Goal: Information Seeking & Learning: Compare options

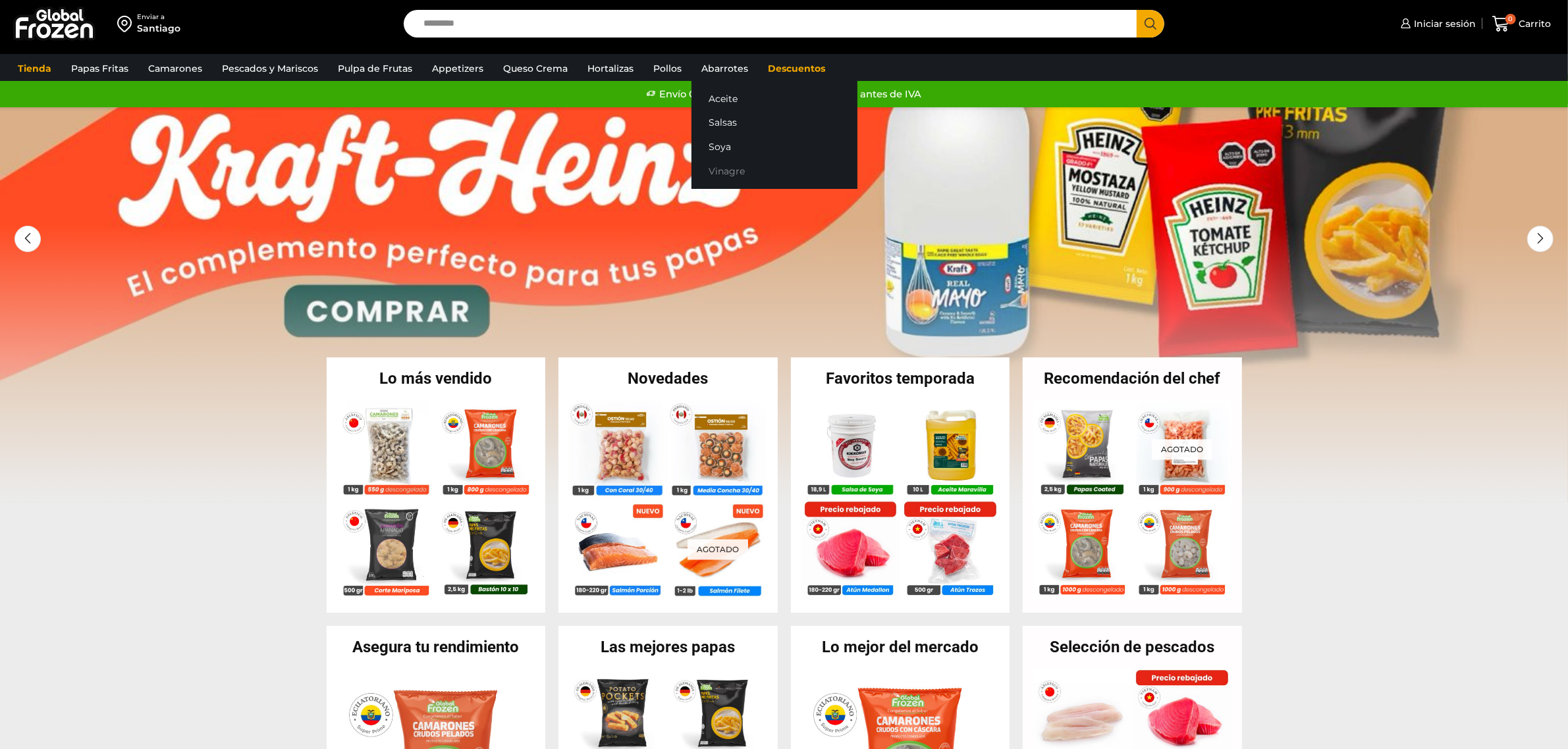
click at [722, 163] on link "Vinagre" at bounding box center [775, 171] width 166 height 24
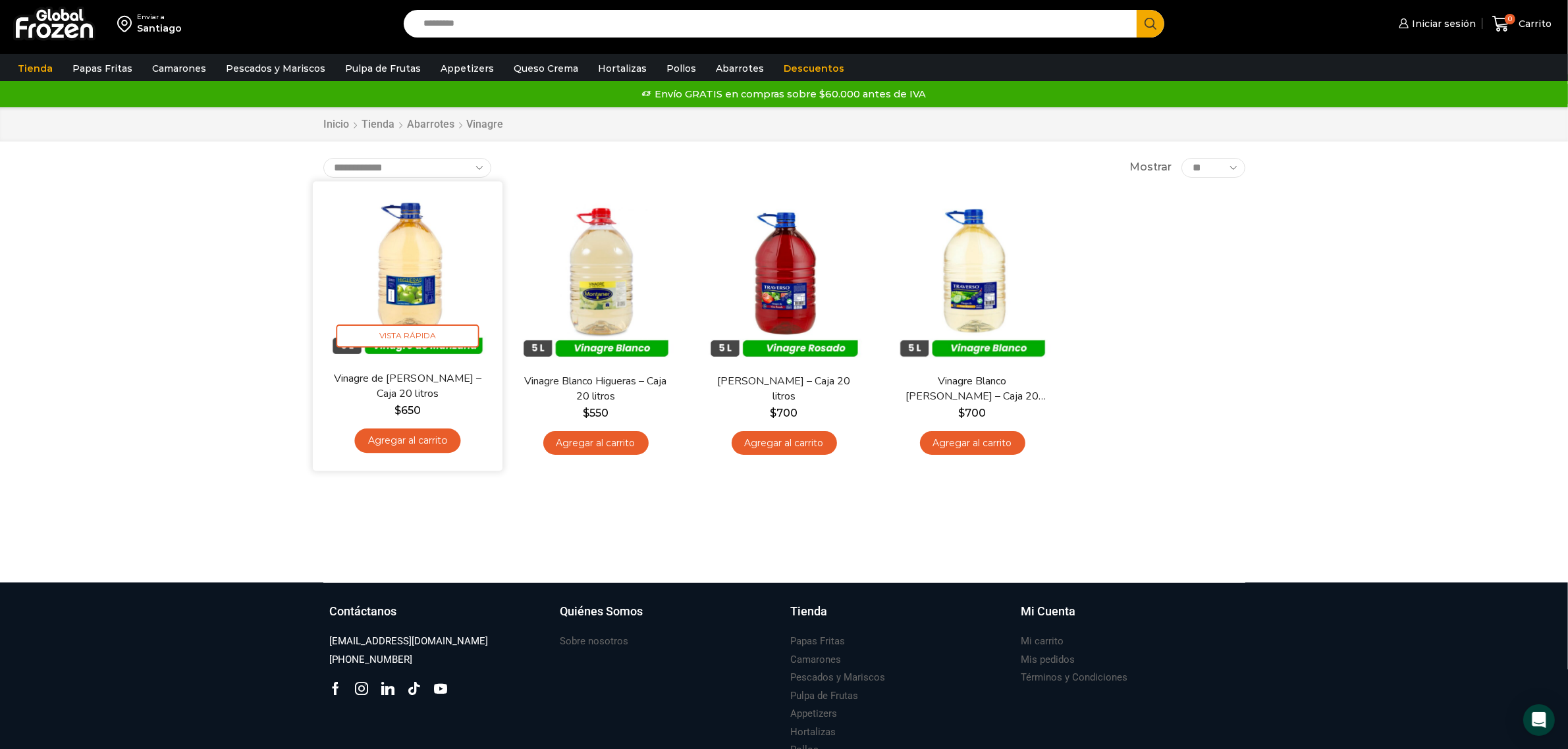
click at [414, 270] on img at bounding box center [407, 276] width 170 height 170
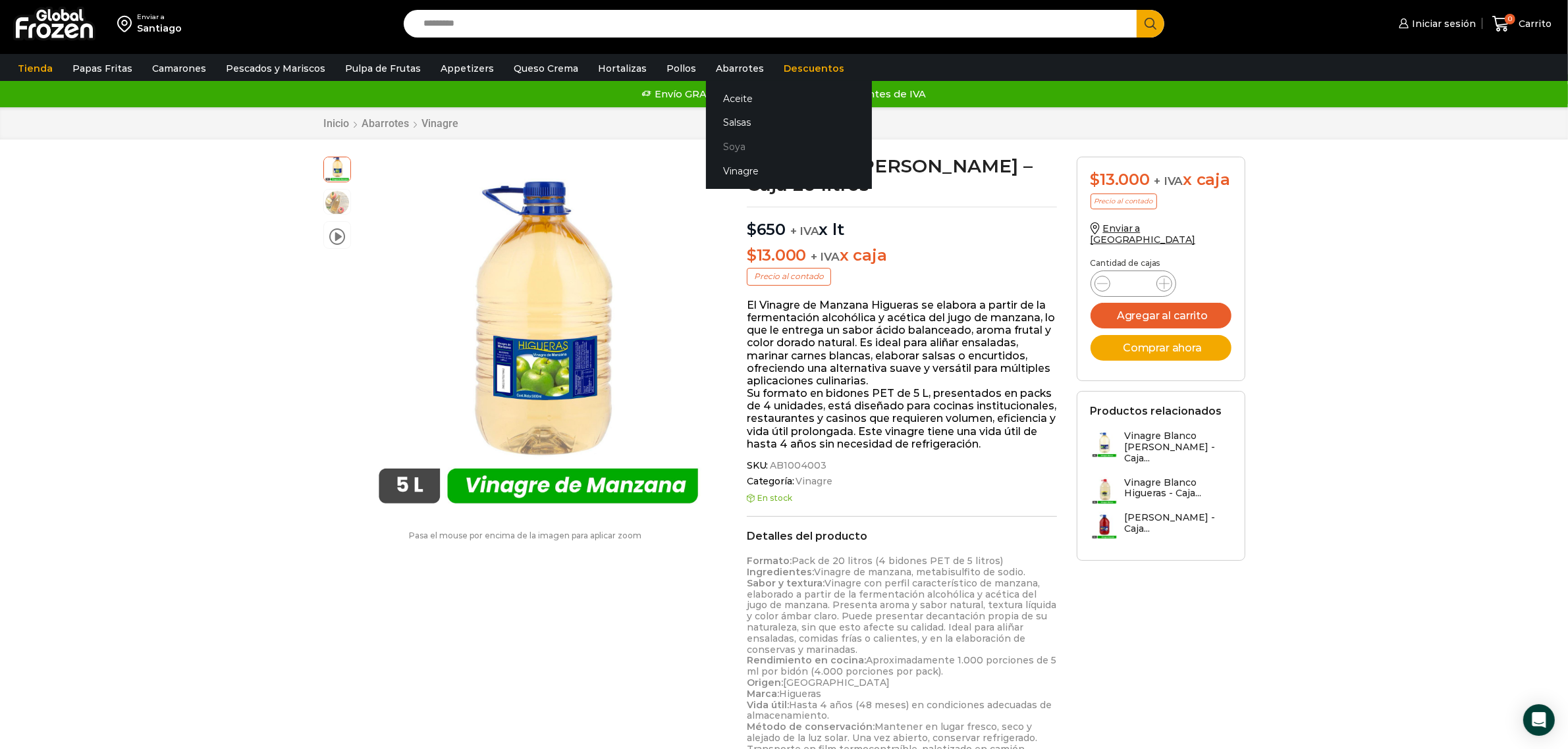
click at [719, 138] on link "Soya" at bounding box center [789, 148] width 166 height 24
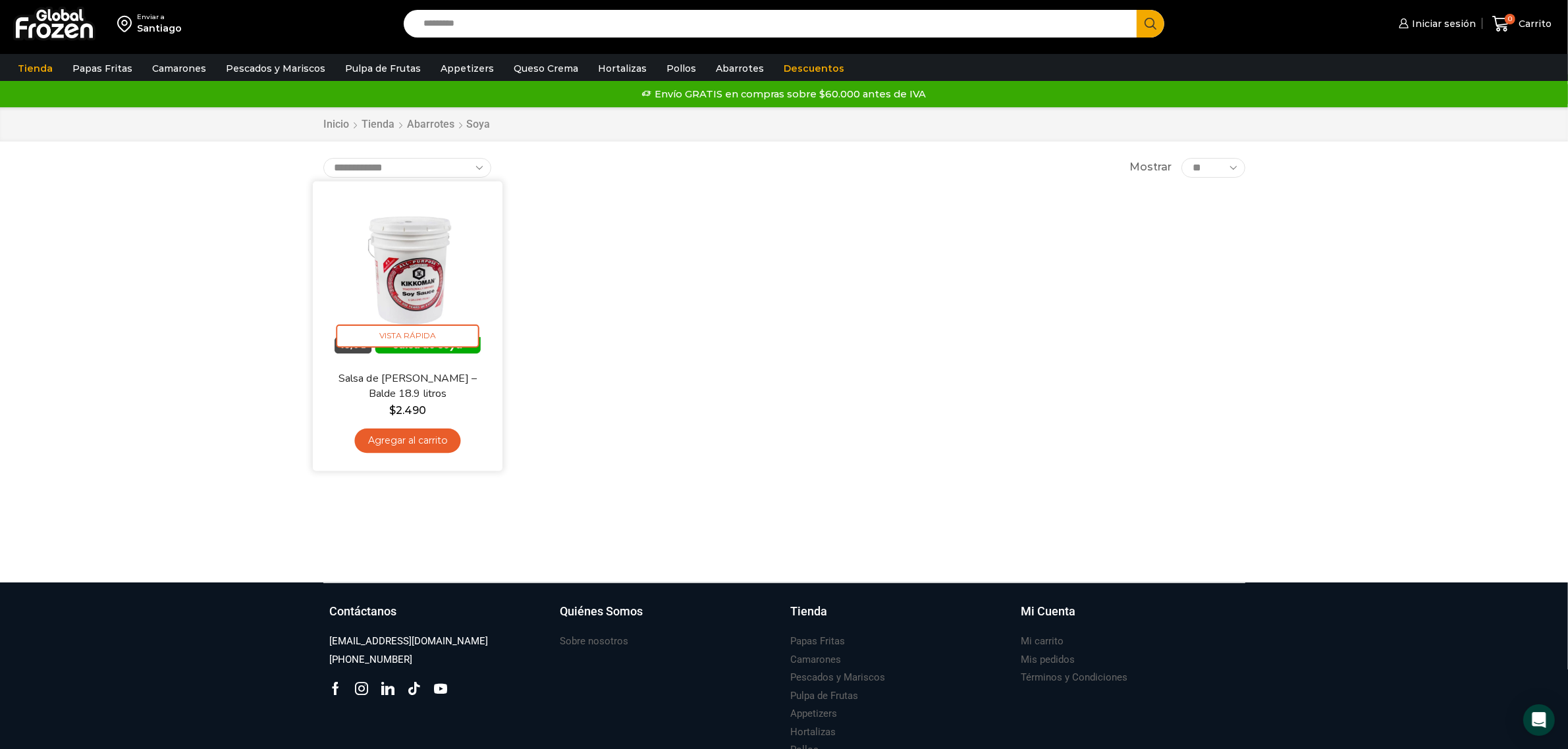
click at [420, 273] on img at bounding box center [407, 276] width 170 height 170
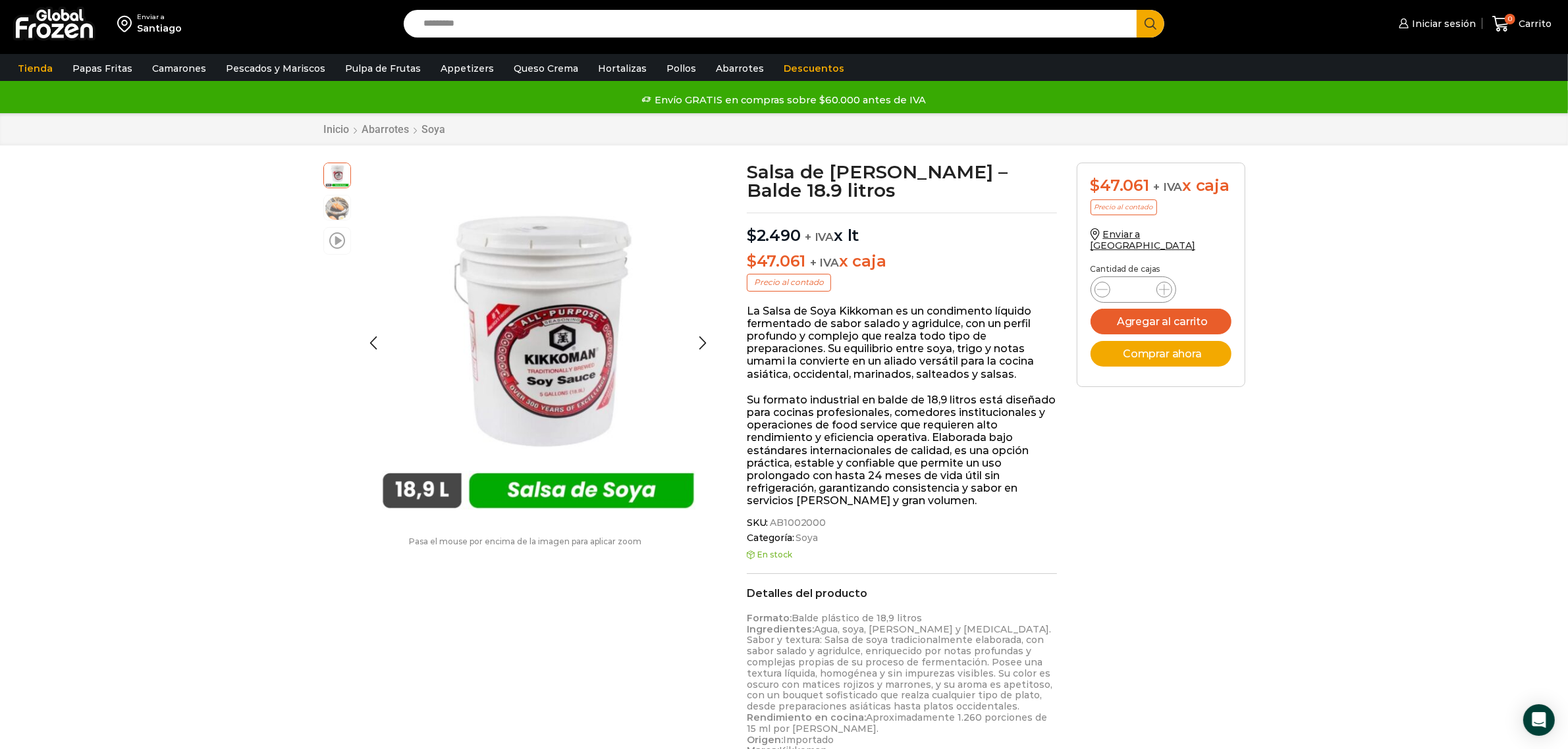
click at [342, 239] on span at bounding box center [337, 240] width 16 height 17
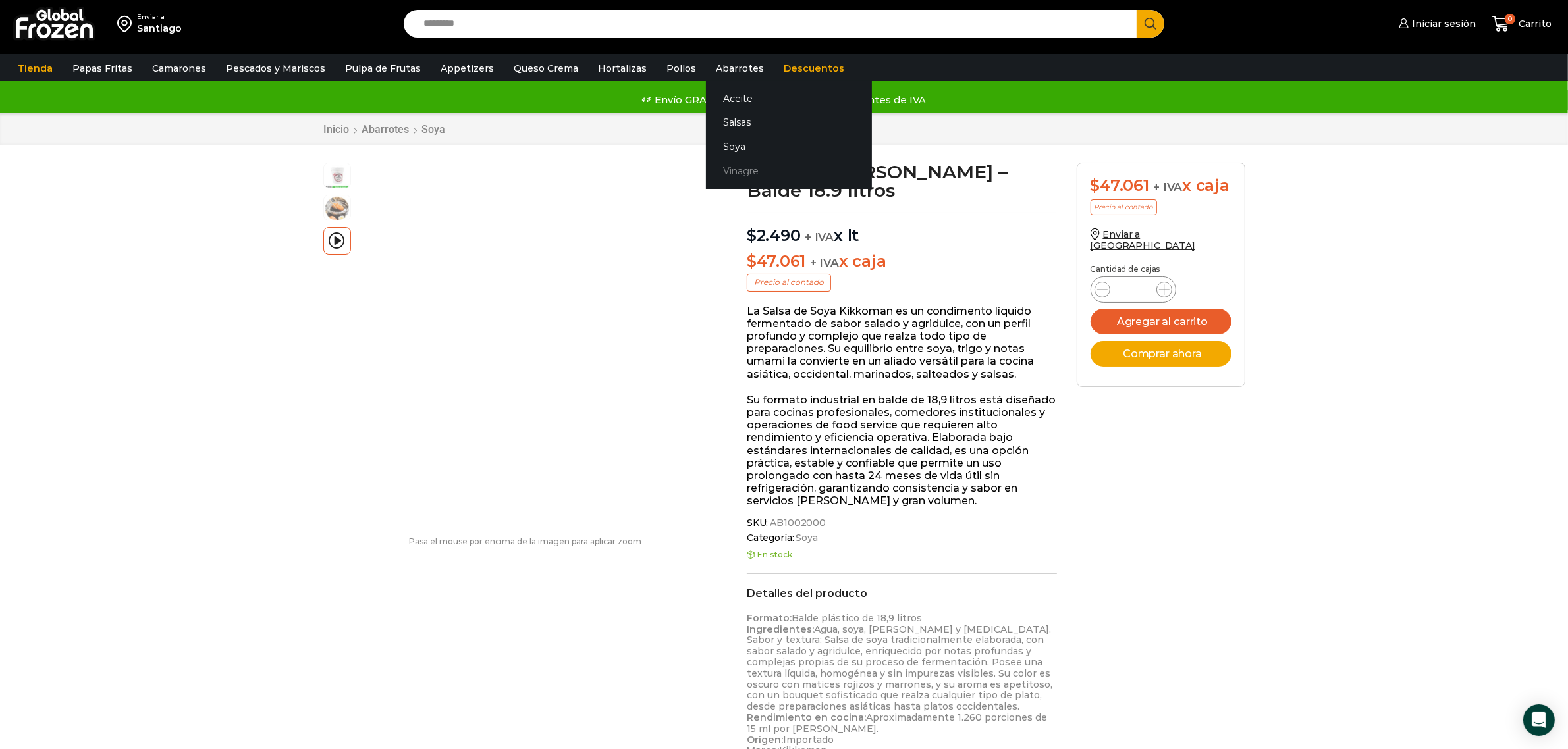
click at [724, 163] on link "Vinagre" at bounding box center [789, 171] width 166 height 24
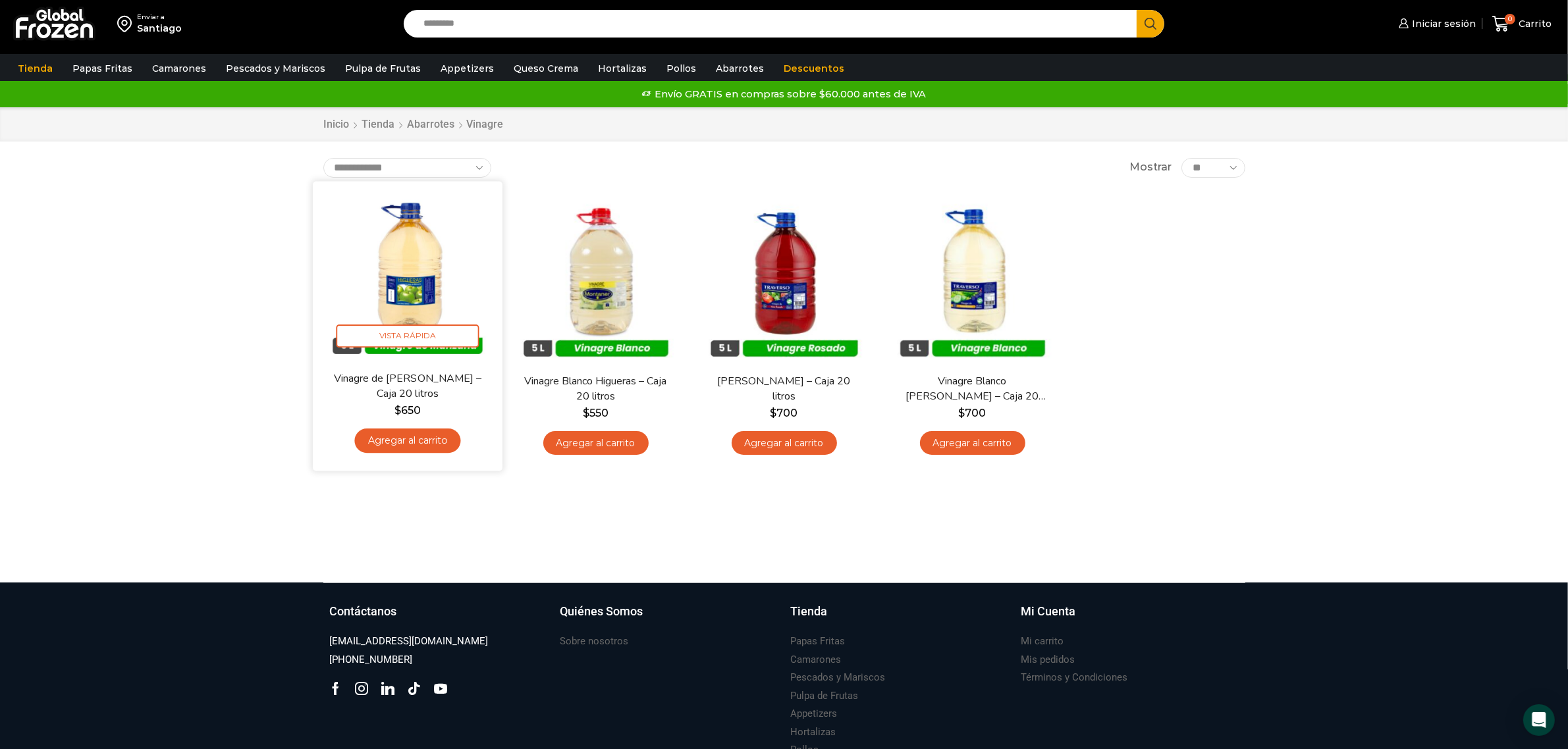
click at [445, 241] on img at bounding box center [407, 276] width 170 height 170
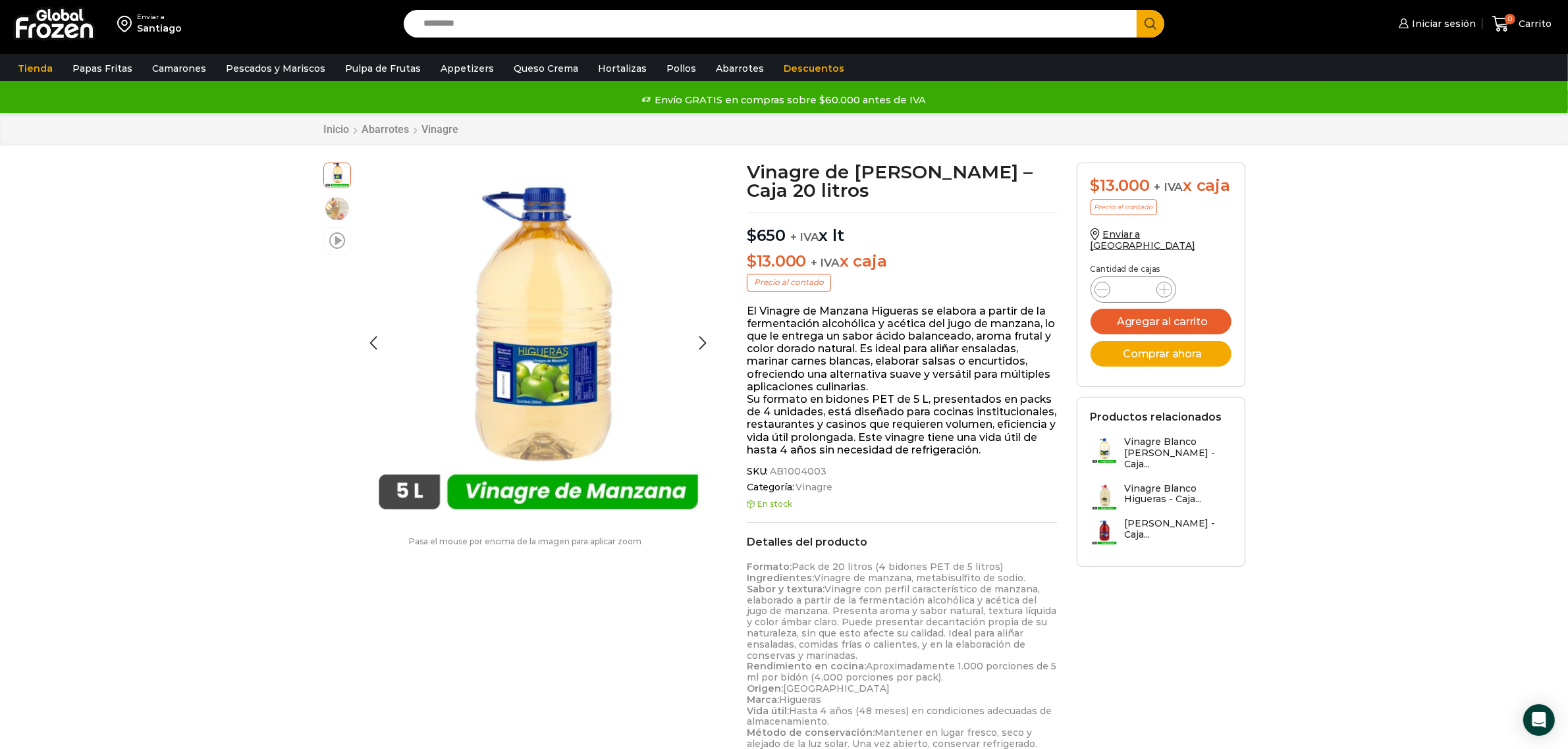
click at [334, 241] on span at bounding box center [337, 240] width 16 height 17
